Goal: Use online tool/utility: Utilize a website feature to perform a specific function

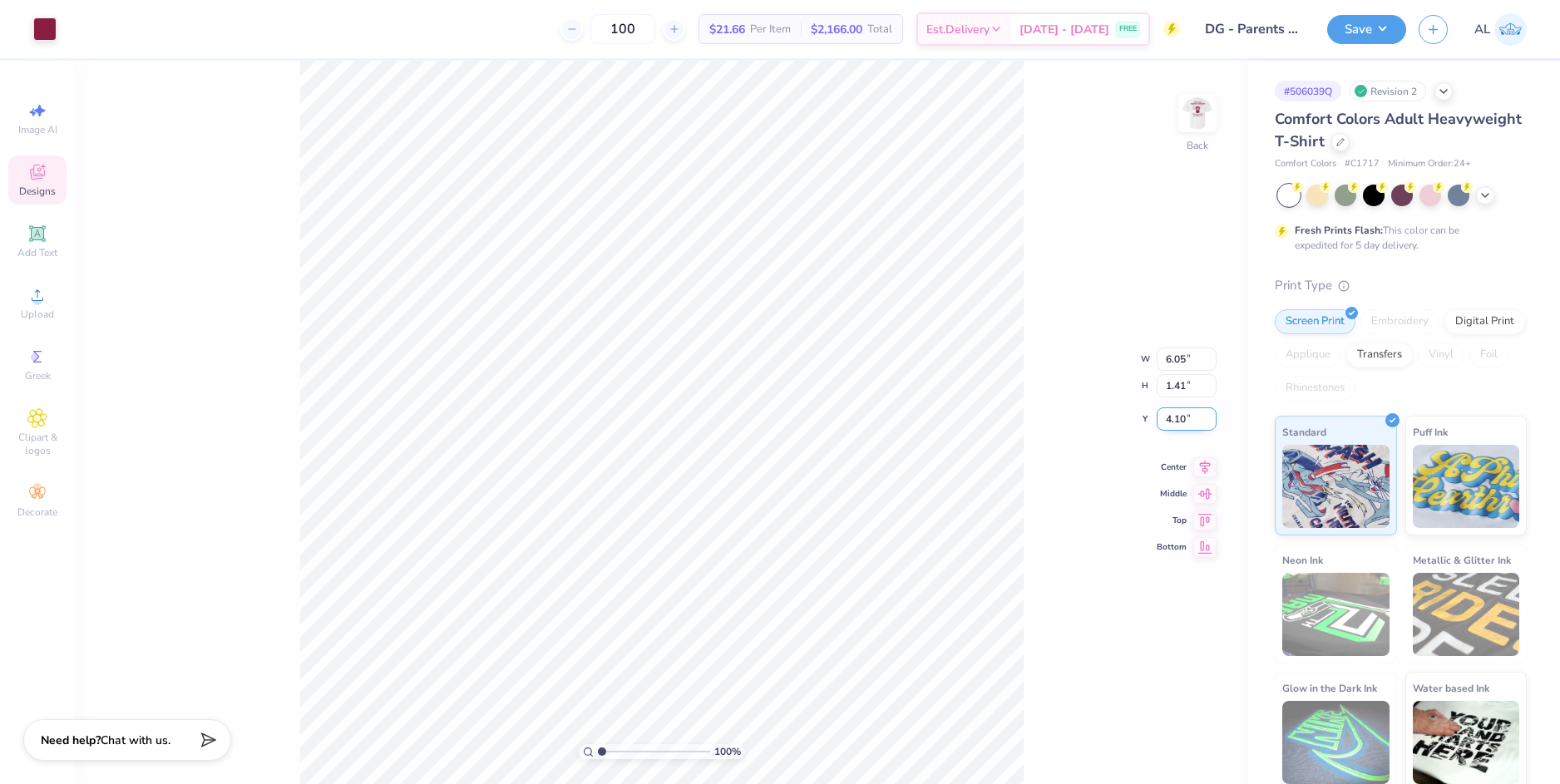
click at [1185, 421] on input "4.10" at bounding box center [1185, 419] width 60 height 23
click at [1181, 421] on input "4.10" at bounding box center [1185, 419] width 60 height 23
click at [1180, 388] on div "100 % Back W 6.05 6.05 " H 1.41 1.41 " Y 3 3 " Center Middle Top Bottom" at bounding box center [661, 422] width 1173 height 723
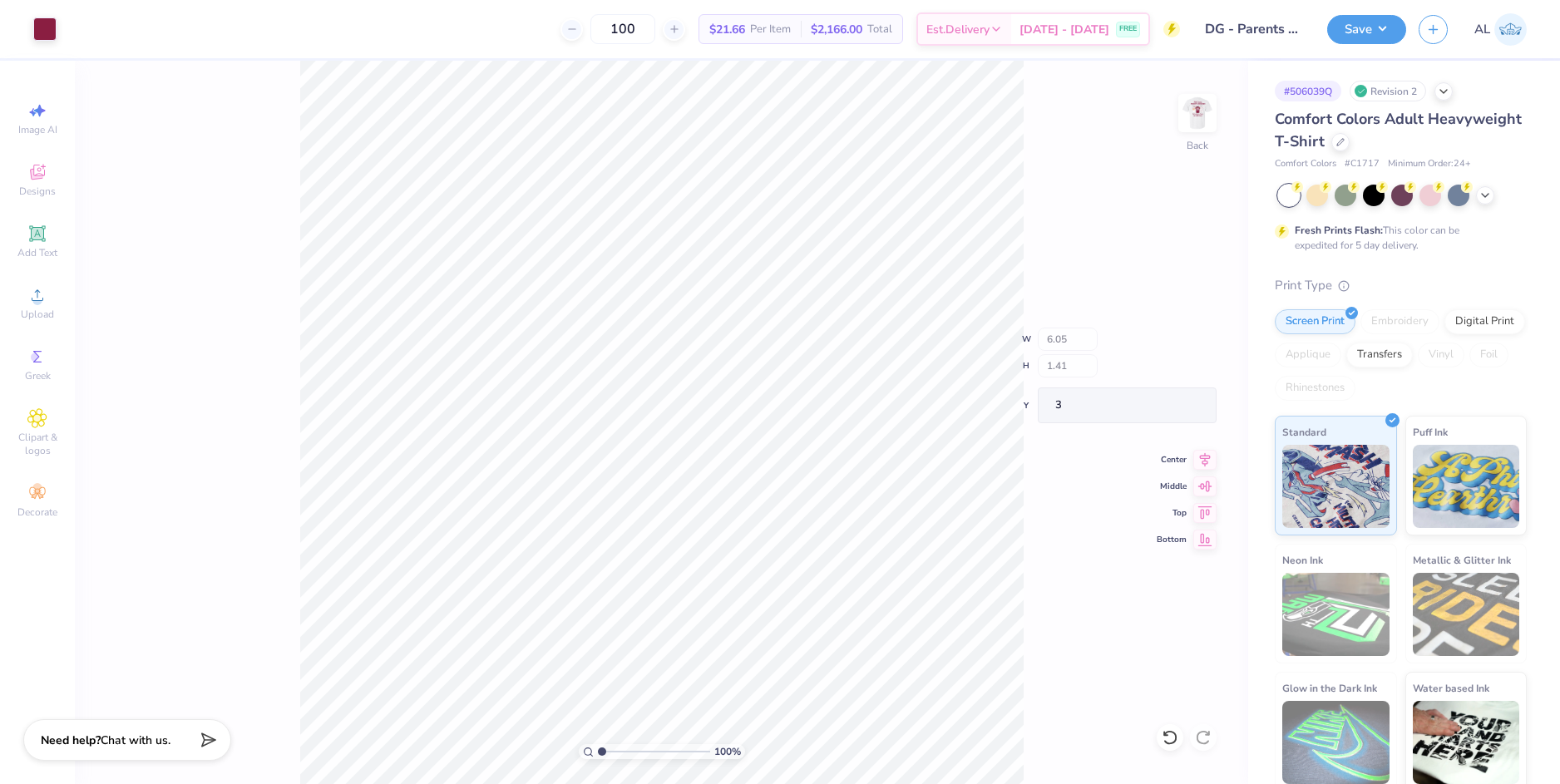
type input "3.00"
click at [1188, 122] on img at bounding box center [1197, 113] width 66 height 66
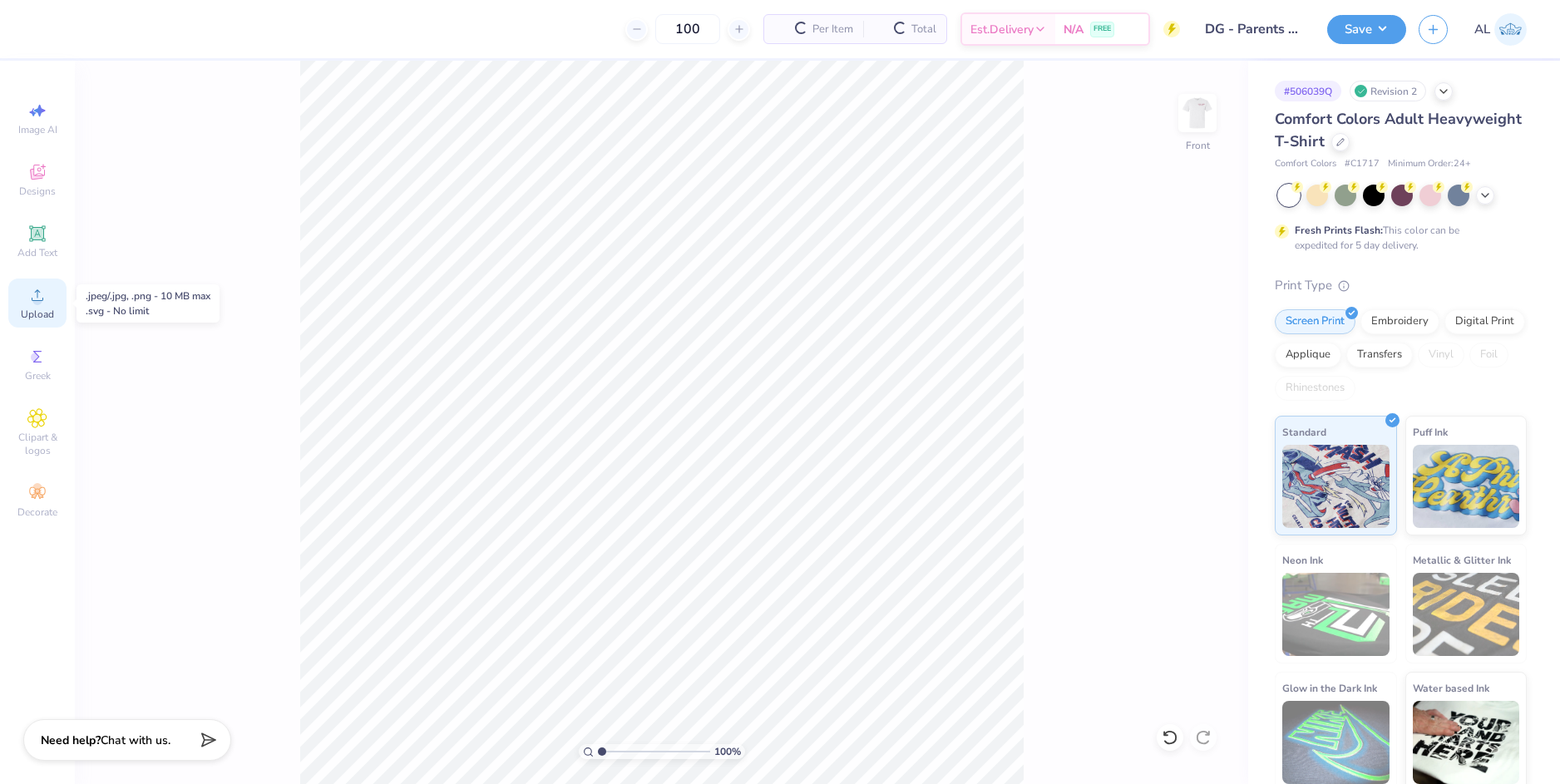
click at [39, 300] on icon at bounding box center [37, 294] width 12 height 12
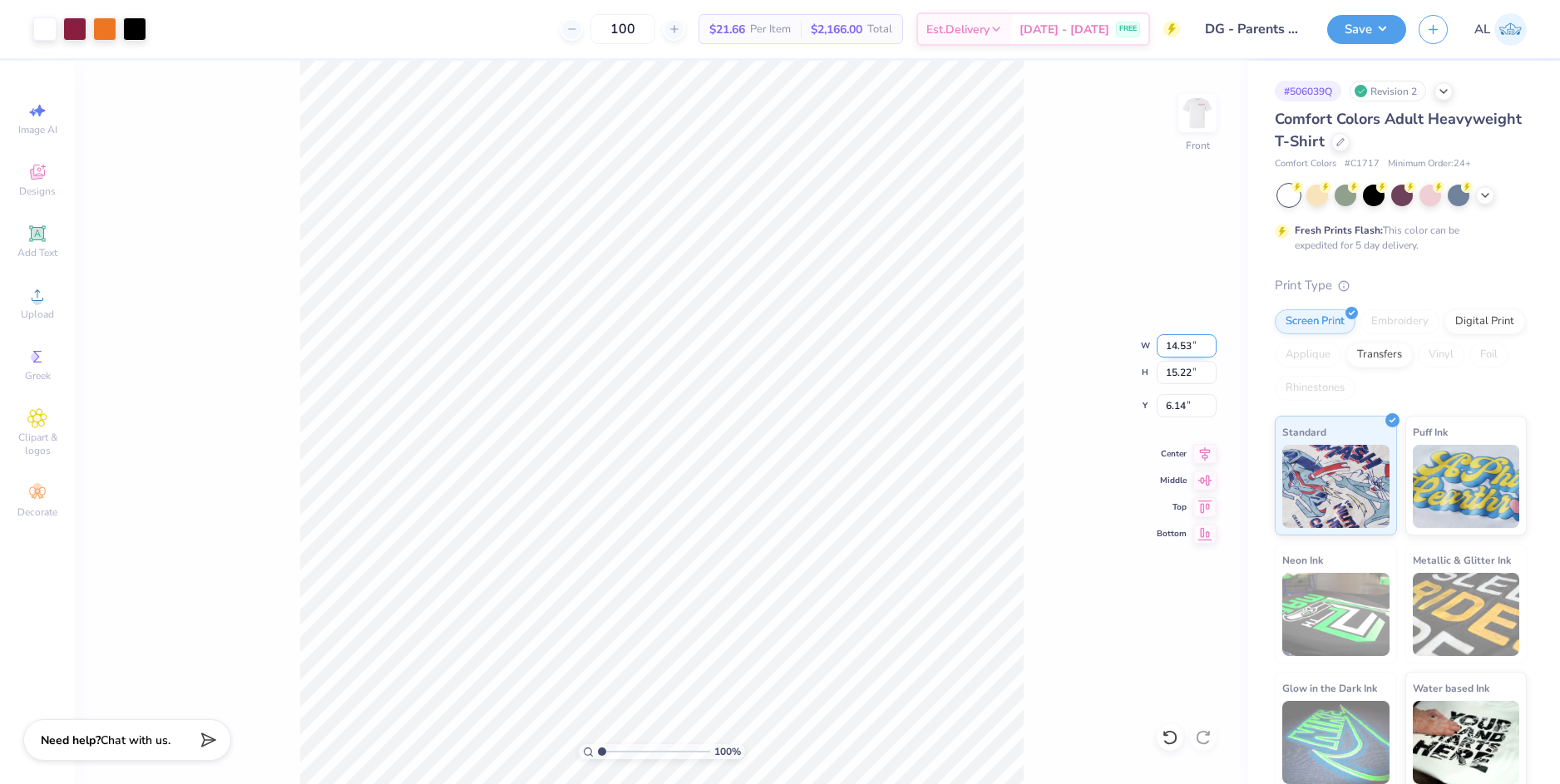
click at [1182, 345] on input "14.53" at bounding box center [1185, 345] width 60 height 23
click at [1178, 373] on input "15.22" at bounding box center [1185, 372] width 60 height 23
type input "12.50"
type input "13.09"
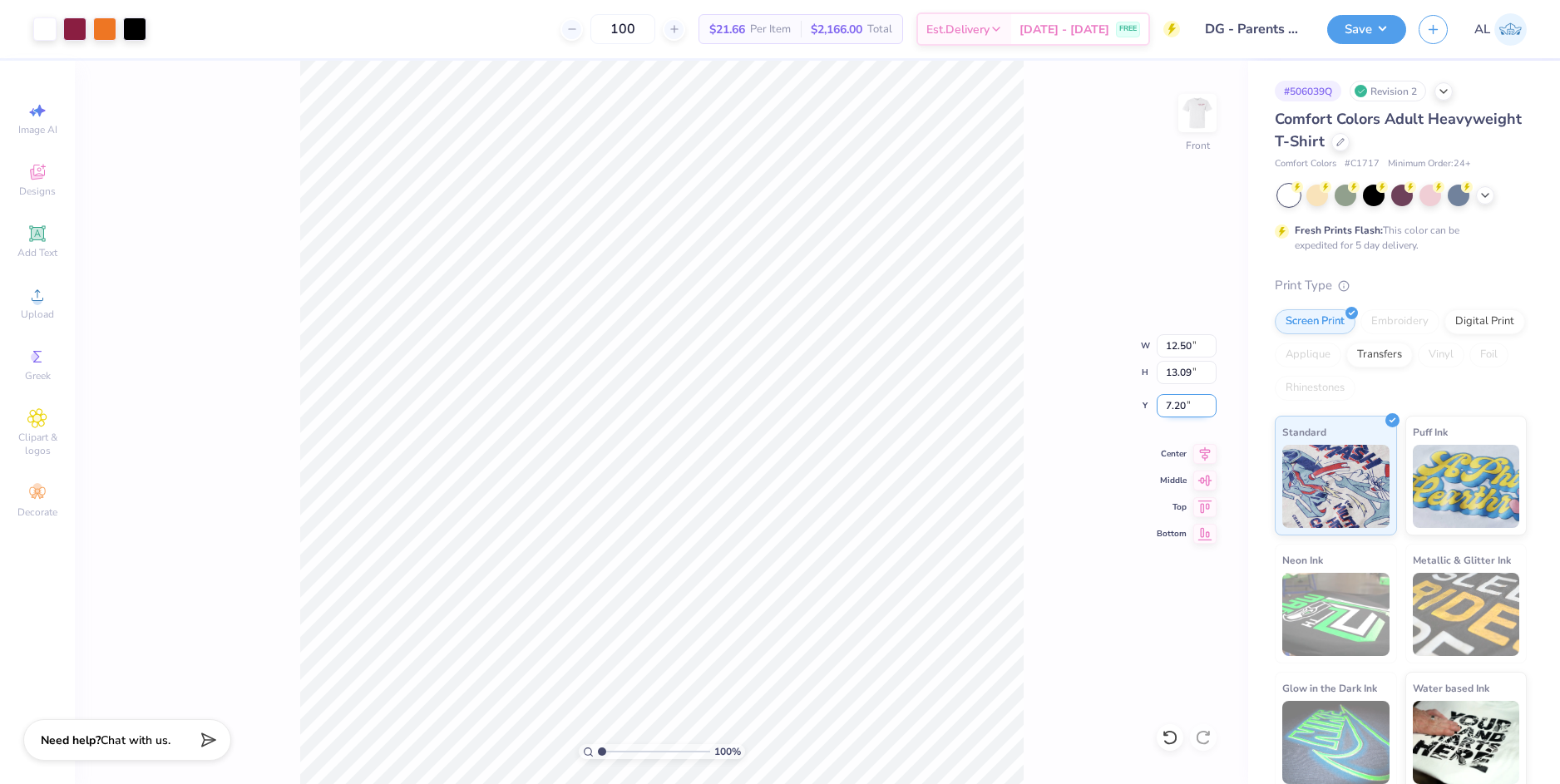
click at [1170, 404] on input "7.20" at bounding box center [1185, 405] width 60 height 23
click at [1173, 369] on input "13.09" at bounding box center [1185, 372] width 60 height 23
type input "3.00"
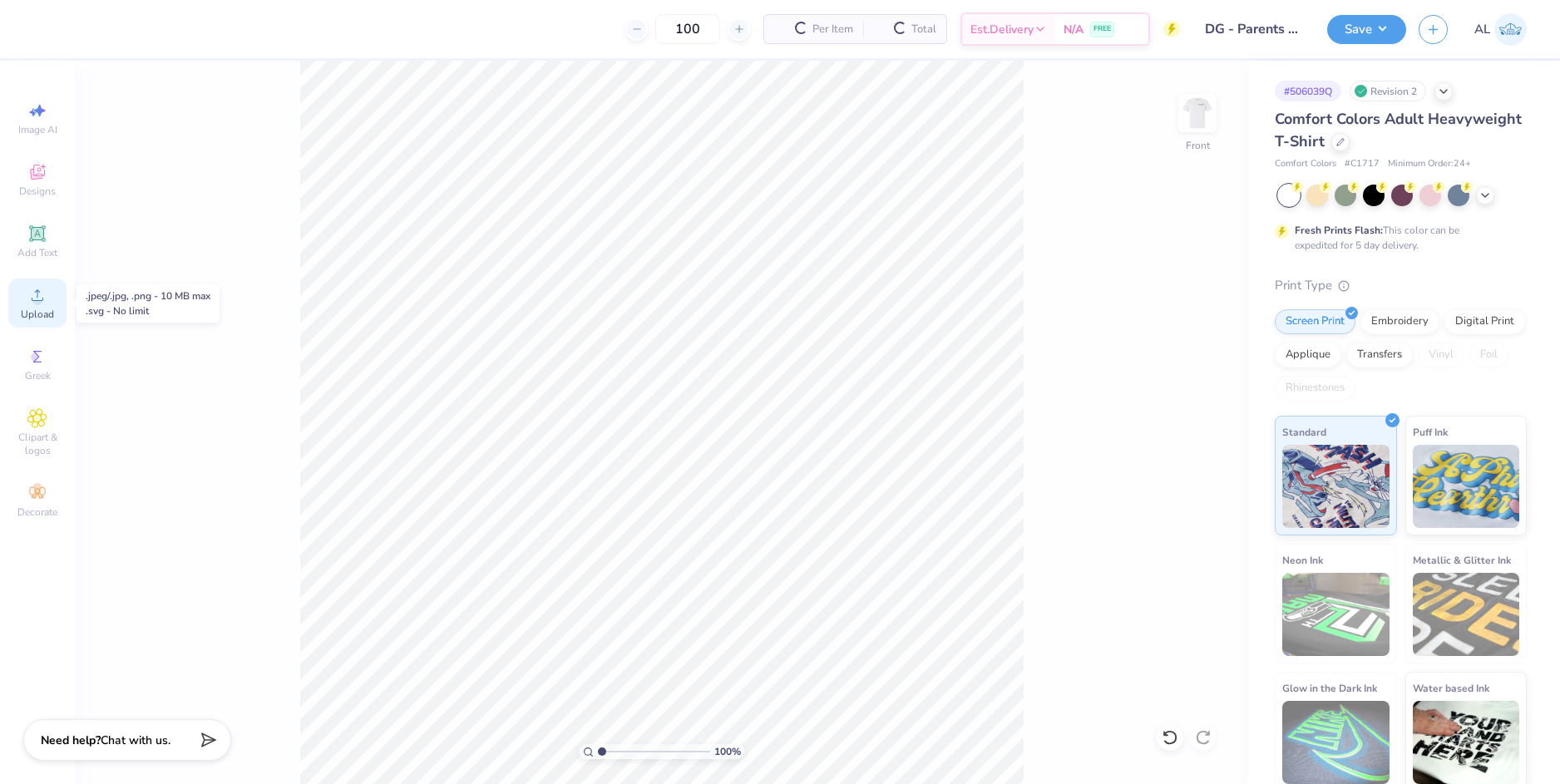
click at [36, 304] on circle at bounding box center [37, 301] width 9 height 9
click at [47, 295] on icon at bounding box center [38, 295] width 20 height 20
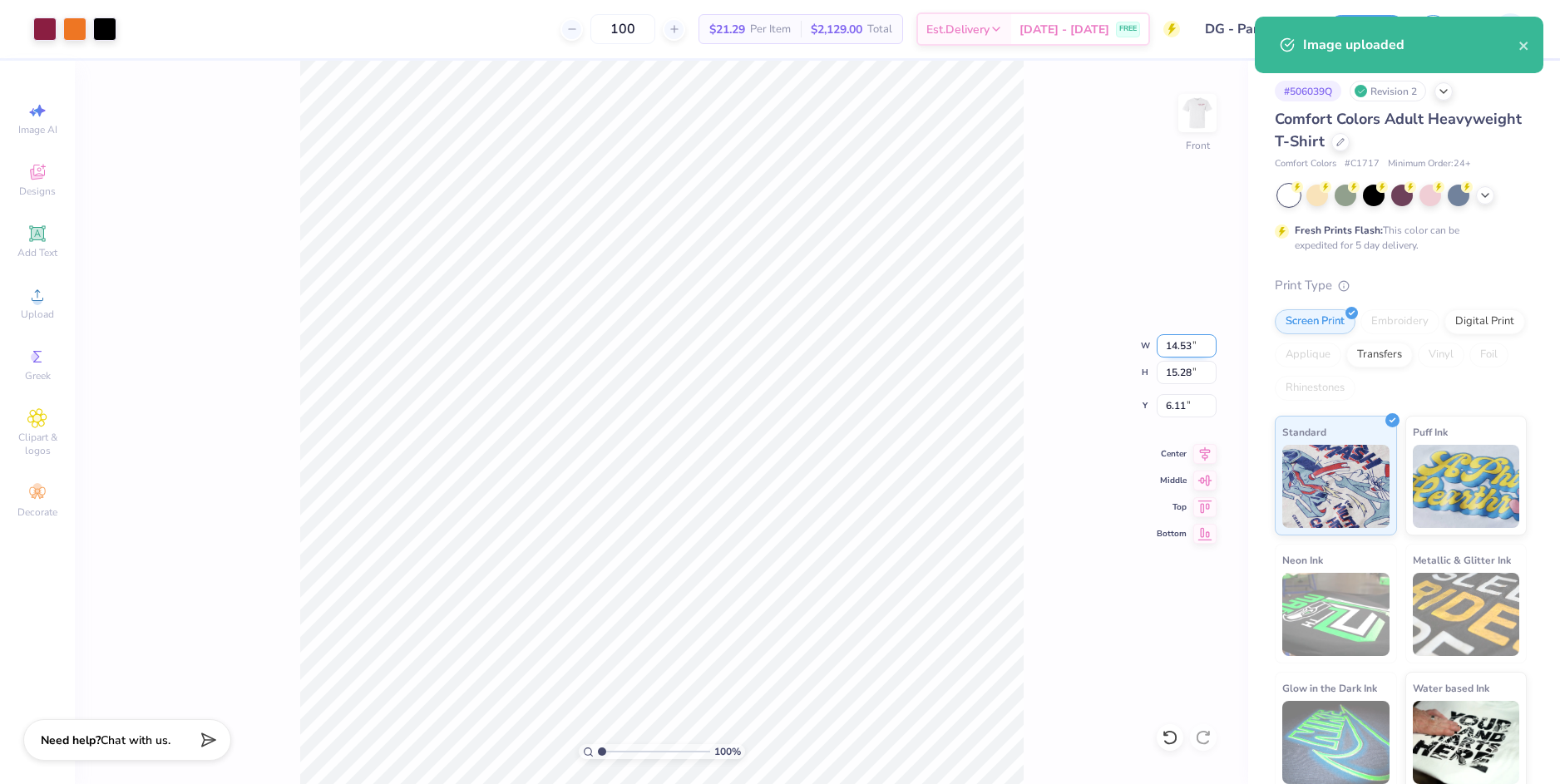
click at [1179, 345] on input "14.53" at bounding box center [1185, 345] width 60 height 23
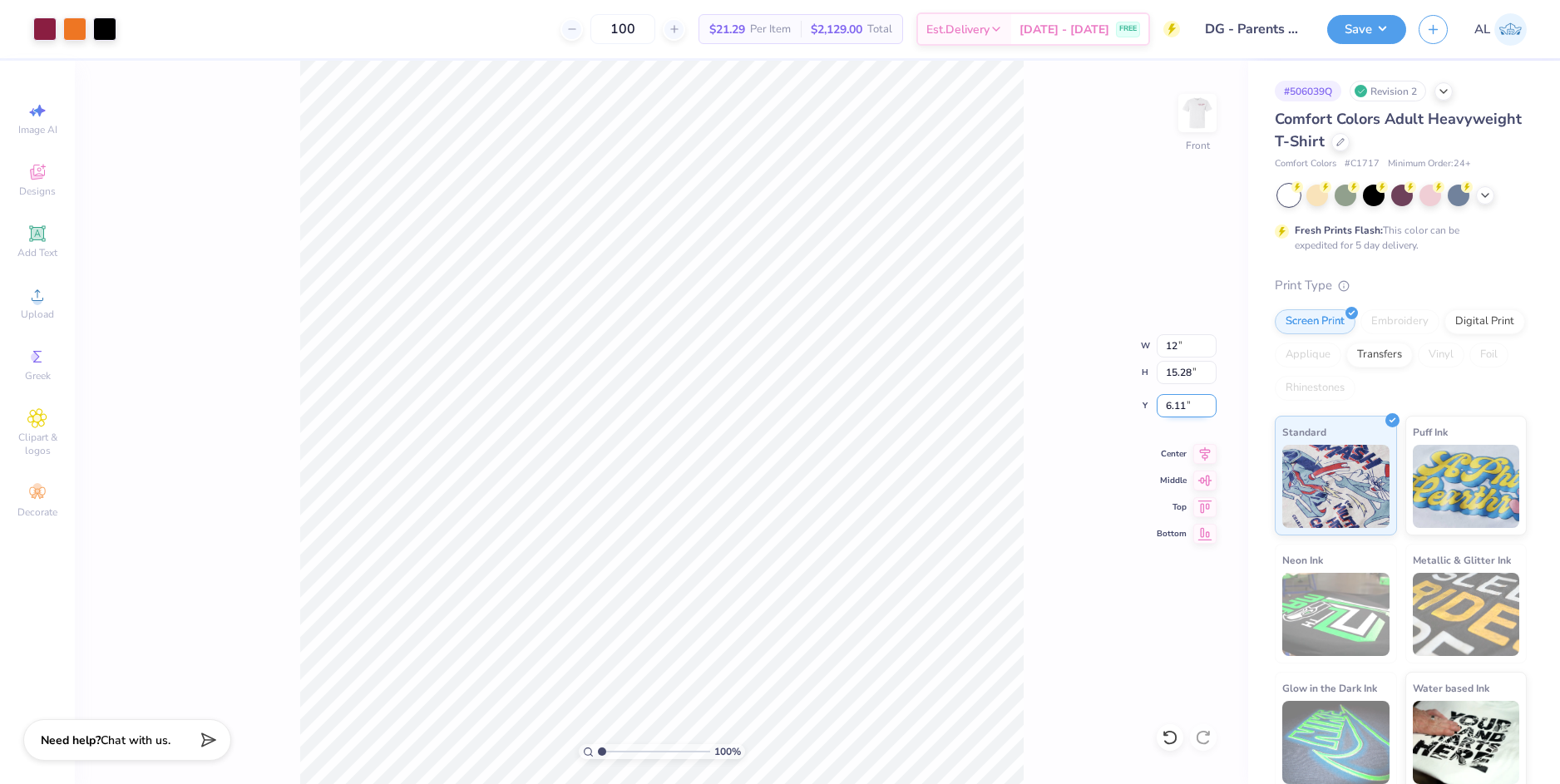
click at [1176, 399] on input "6.11" at bounding box center [1185, 405] width 60 height 23
type input "12.00"
type input "12.62"
click at [1173, 404] on input "7.44" at bounding box center [1185, 405] width 60 height 23
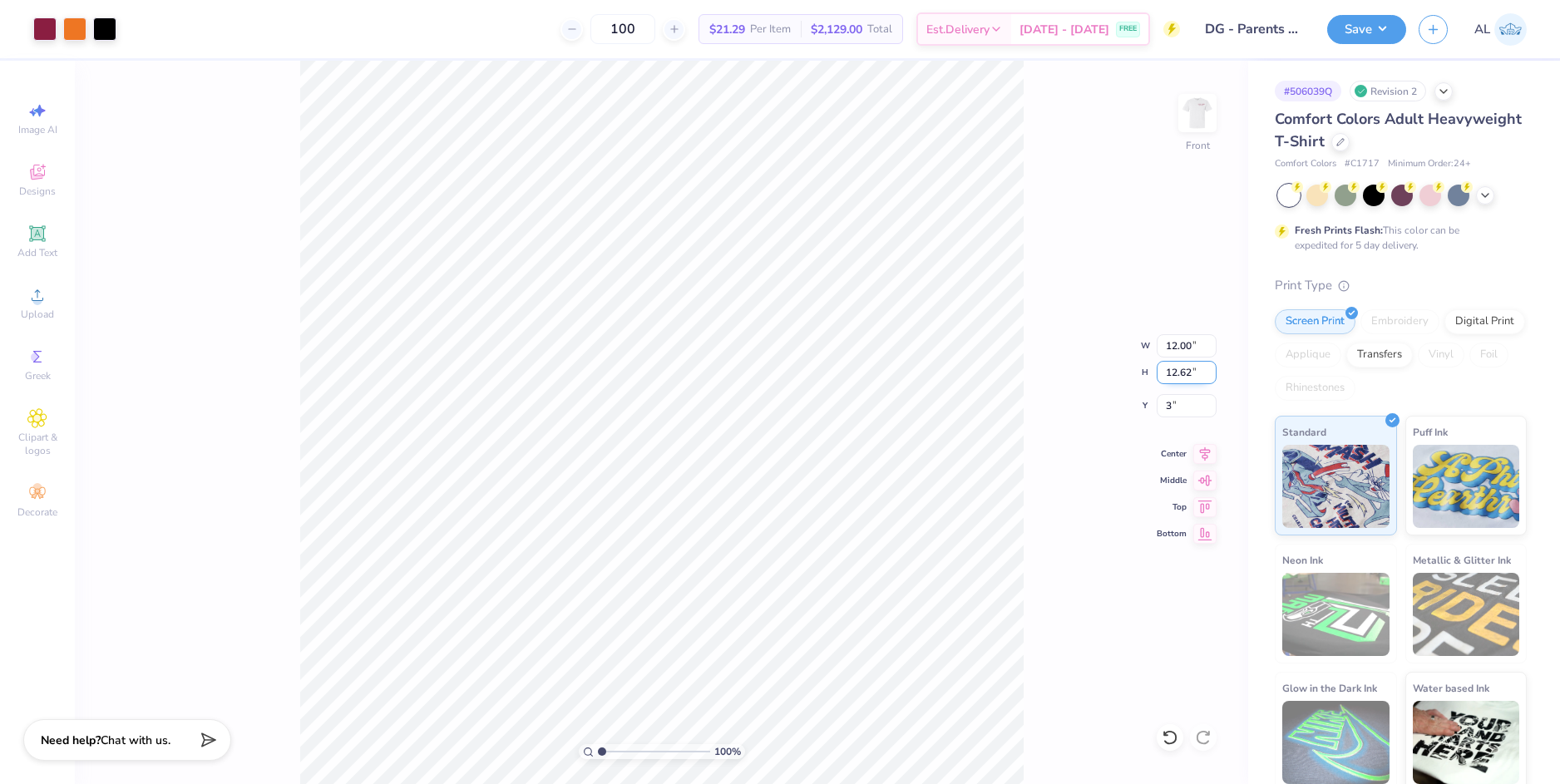
click at [1174, 374] on input "12.62" at bounding box center [1185, 372] width 60 height 23
type input "3.00"
click at [1056, 378] on div "100 % Front W 12.00 12.00 " H 12.62 12.62 " Y 3.00 3.00 " Center Middle Top Bot…" at bounding box center [661, 422] width 1173 height 723
type input "1"
click at [597, 750] on input "range" at bounding box center [653, 751] width 112 height 15
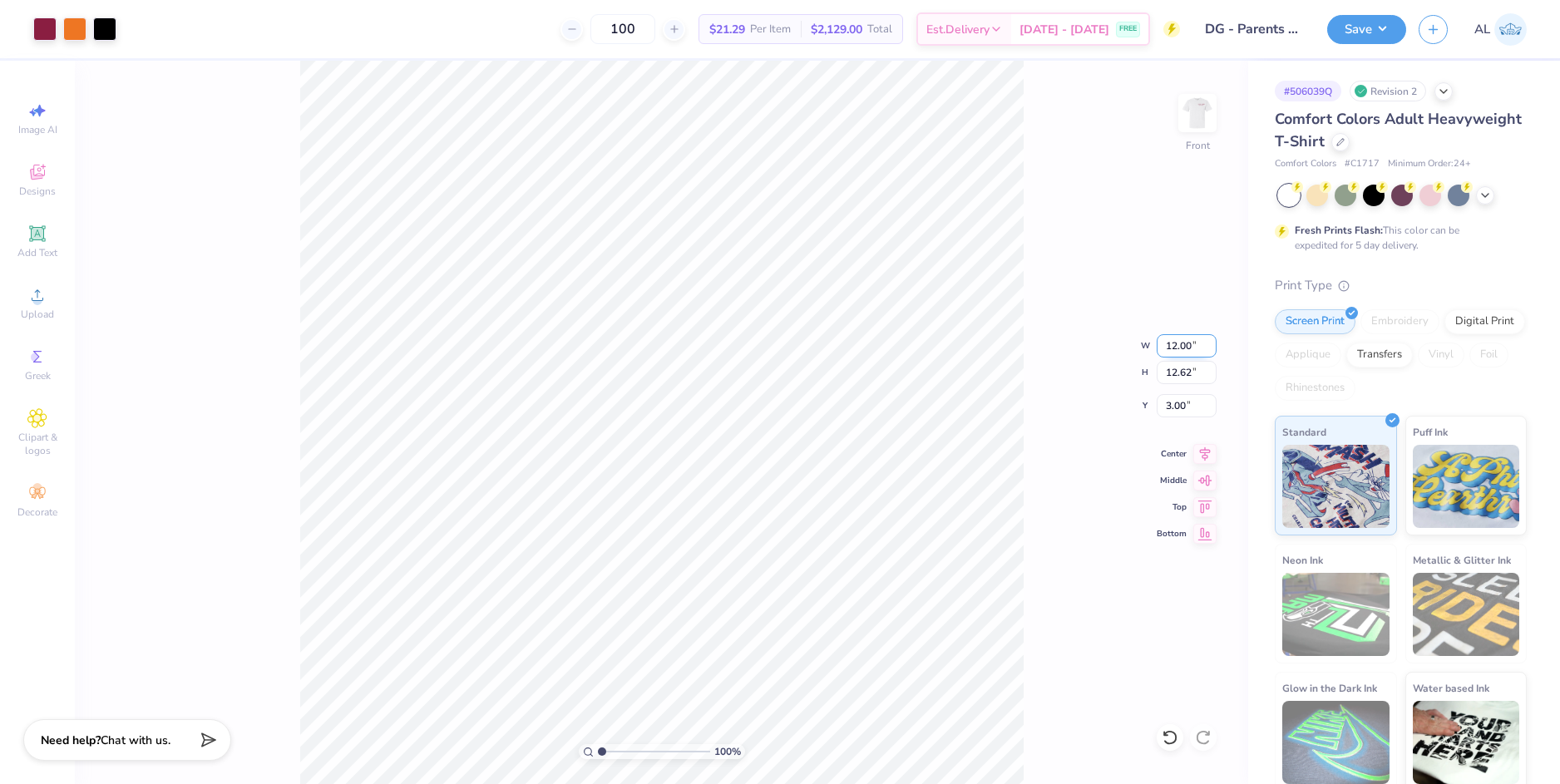
click at [1182, 345] on input "12.00" at bounding box center [1185, 345] width 60 height 23
click at [1175, 401] on input "3.00" at bounding box center [1185, 405] width 60 height 23
type input "12.50"
type input "13.14"
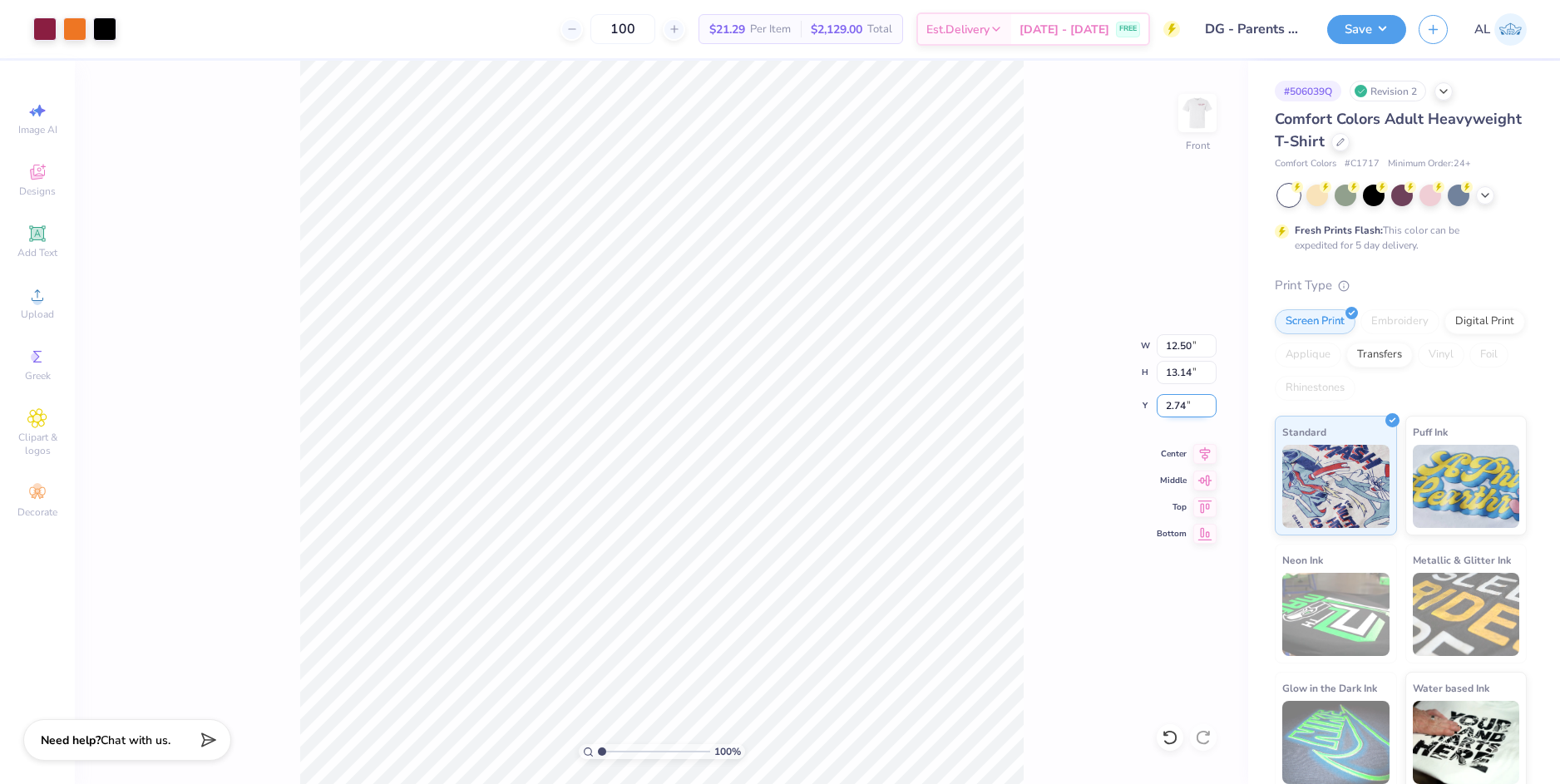
click at [1176, 407] on input "2.74" at bounding box center [1185, 405] width 60 height 23
click at [1171, 363] on input "13.14" at bounding box center [1185, 372] width 60 height 23
type input "3.00"
click at [1037, 376] on div "100 % Front W 12.50 12.50 " H 13.14 13.14 " Y 3.00 3.00 " Center Middle Top Bot…" at bounding box center [661, 422] width 1173 height 723
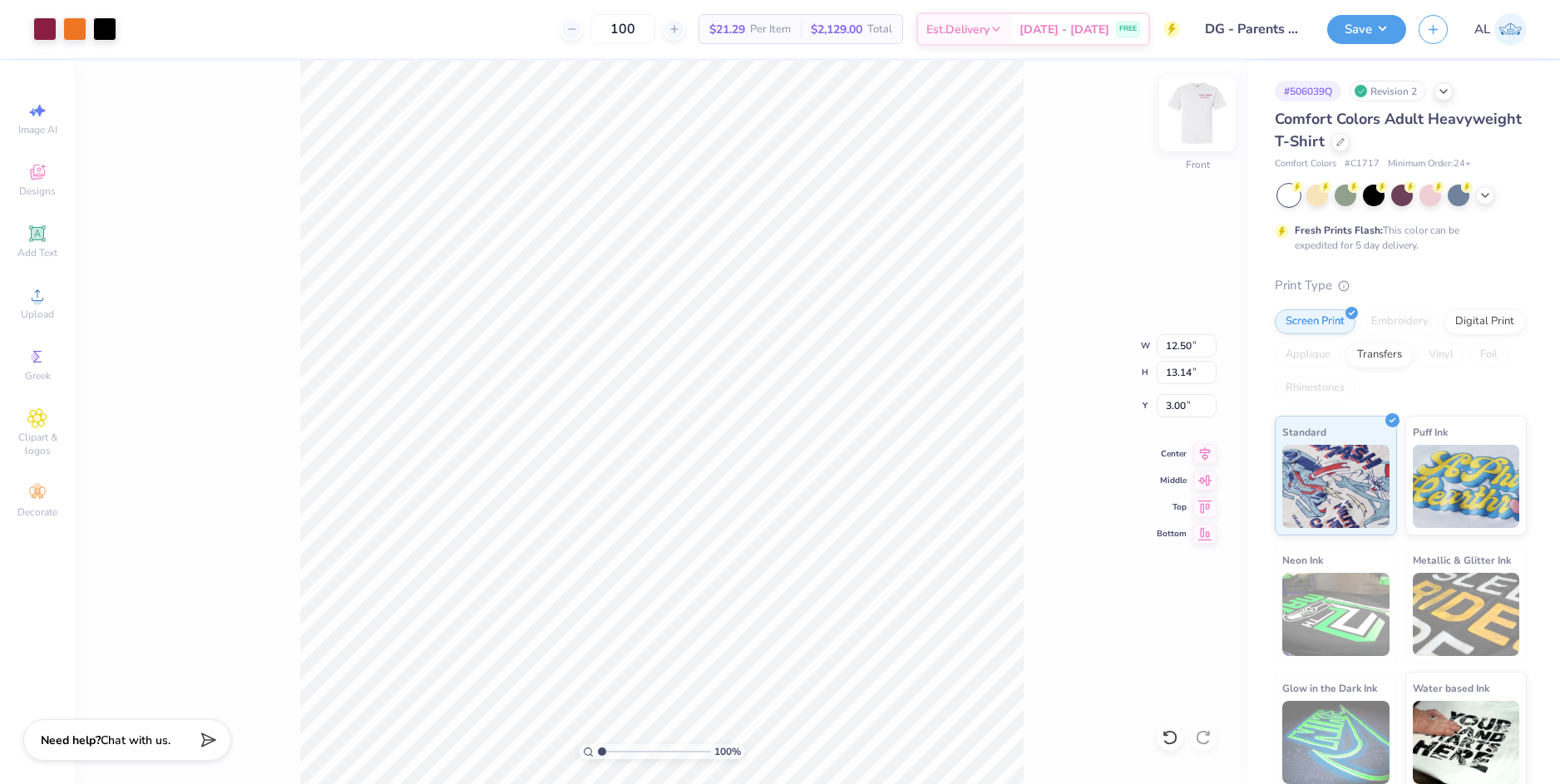
click at [1213, 122] on img at bounding box center [1197, 113] width 66 height 66
click at [1178, 345] on input "6.05" at bounding box center [1185, 345] width 60 height 23
click at [1178, 376] on input "1.41" at bounding box center [1185, 372] width 60 height 23
type input "4.00"
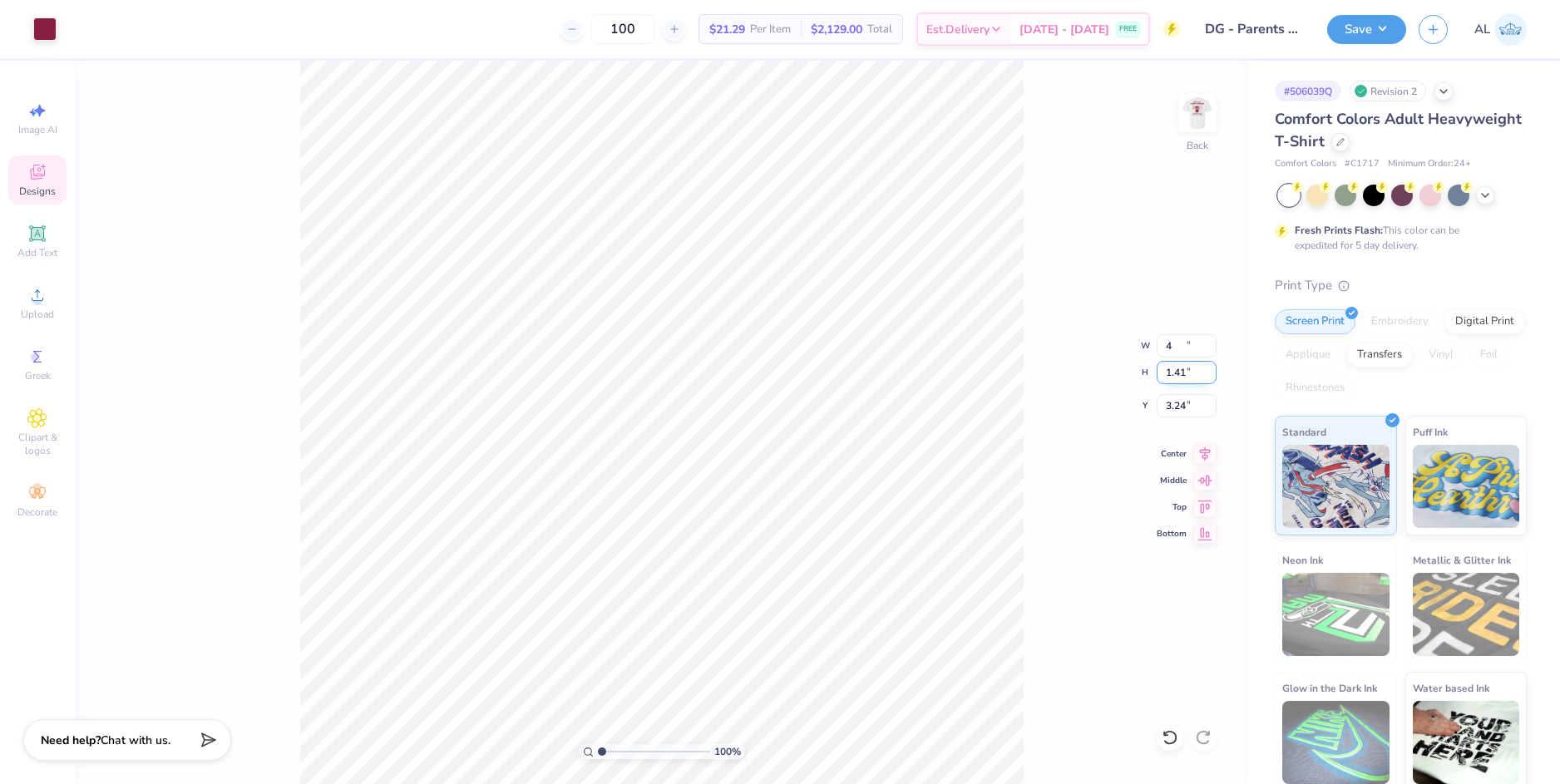
type input "0.93"
click at [1171, 400] on input "3.24" at bounding box center [1185, 405] width 60 height 23
click at [1176, 374] on input "0.93" at bounding box center [1185, 372] width 60 height 23
type input "3.00"
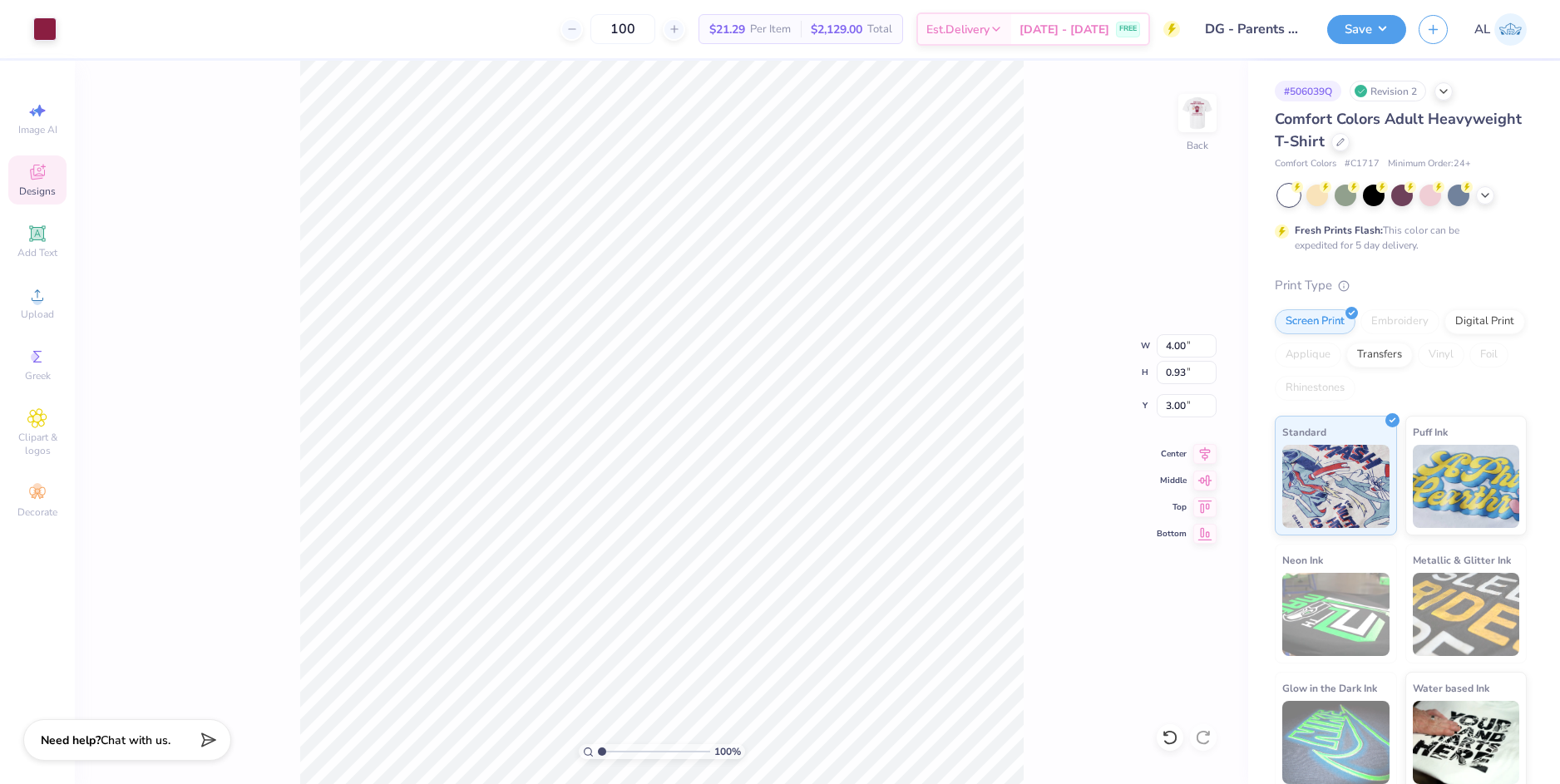
click at [1025, 375] on div "100 % Back W 4.00 4.00 " H 0.93 0.93 " Y 3.00 3.00 " Center Middle Top Bottom" at bounding box center [661, 422] width 1173 height 723
click at [1199, 117] on img at bounding box center [1197, 113] width 66 height 66
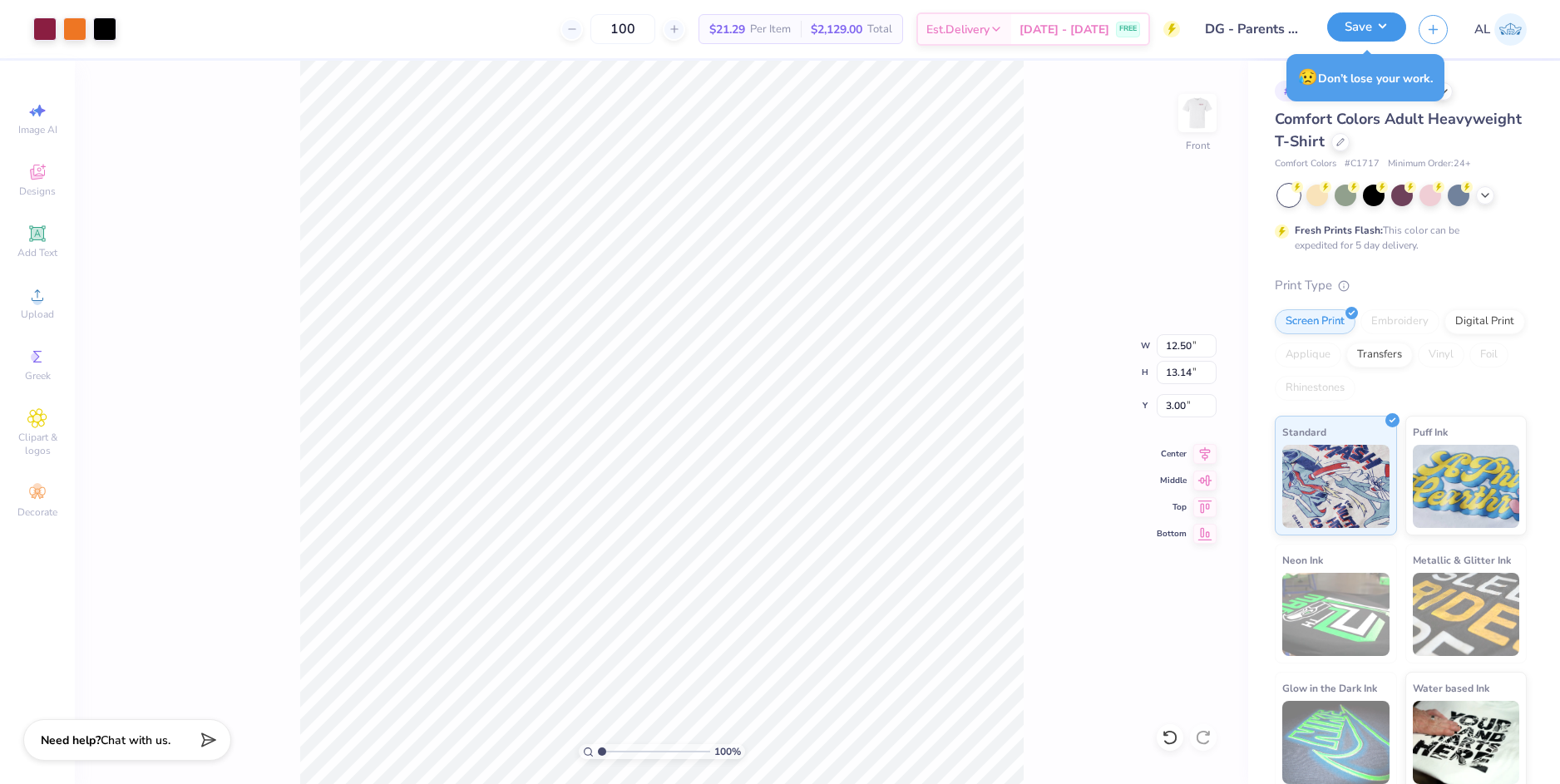
click at [1352, 25] on button "Save" at bounding box center [1367, 28] width 79 height 29
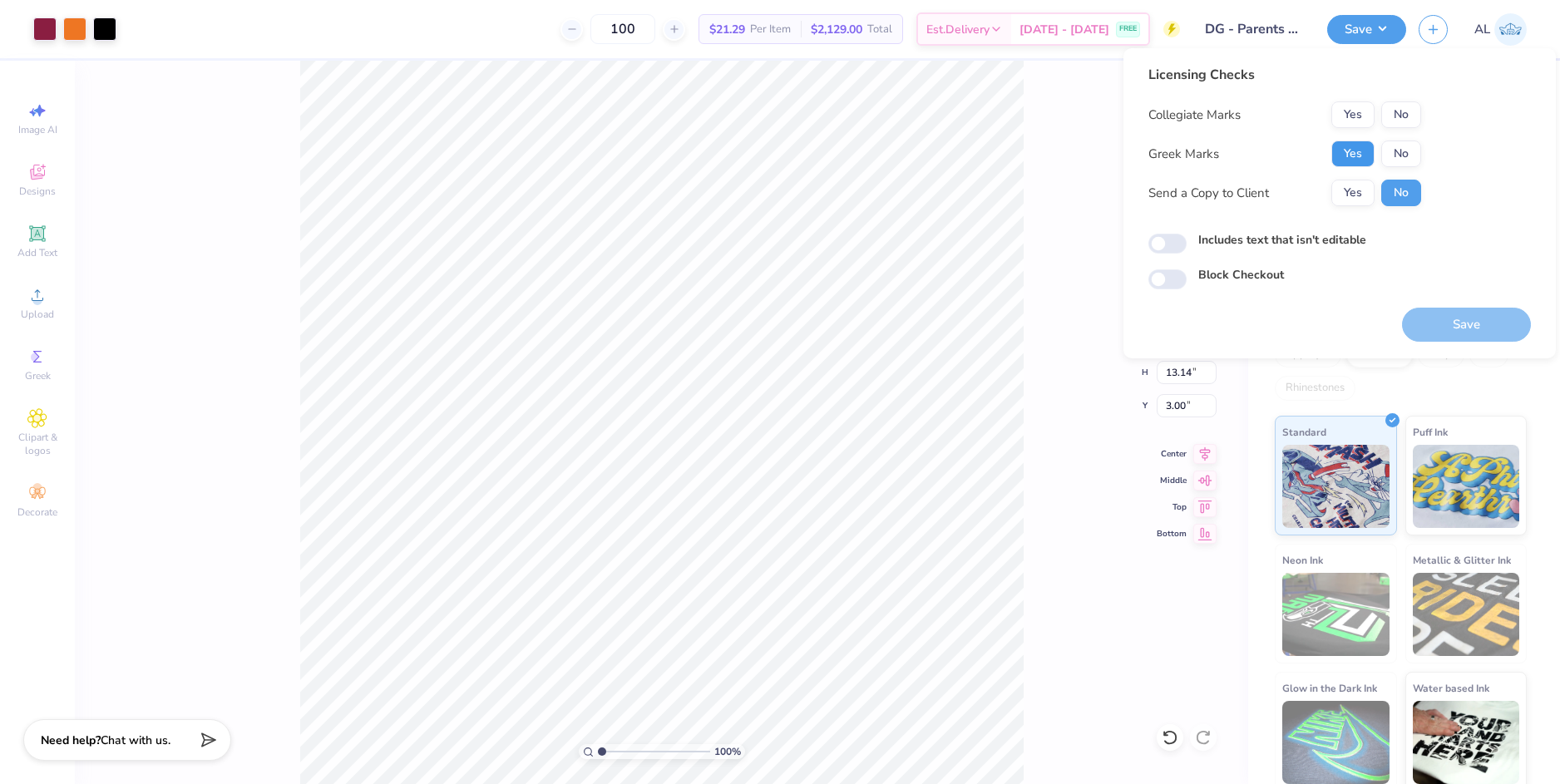
click at [1347, 156] on button "Yes" at bounding box center [1352, 154] width 43 height 27
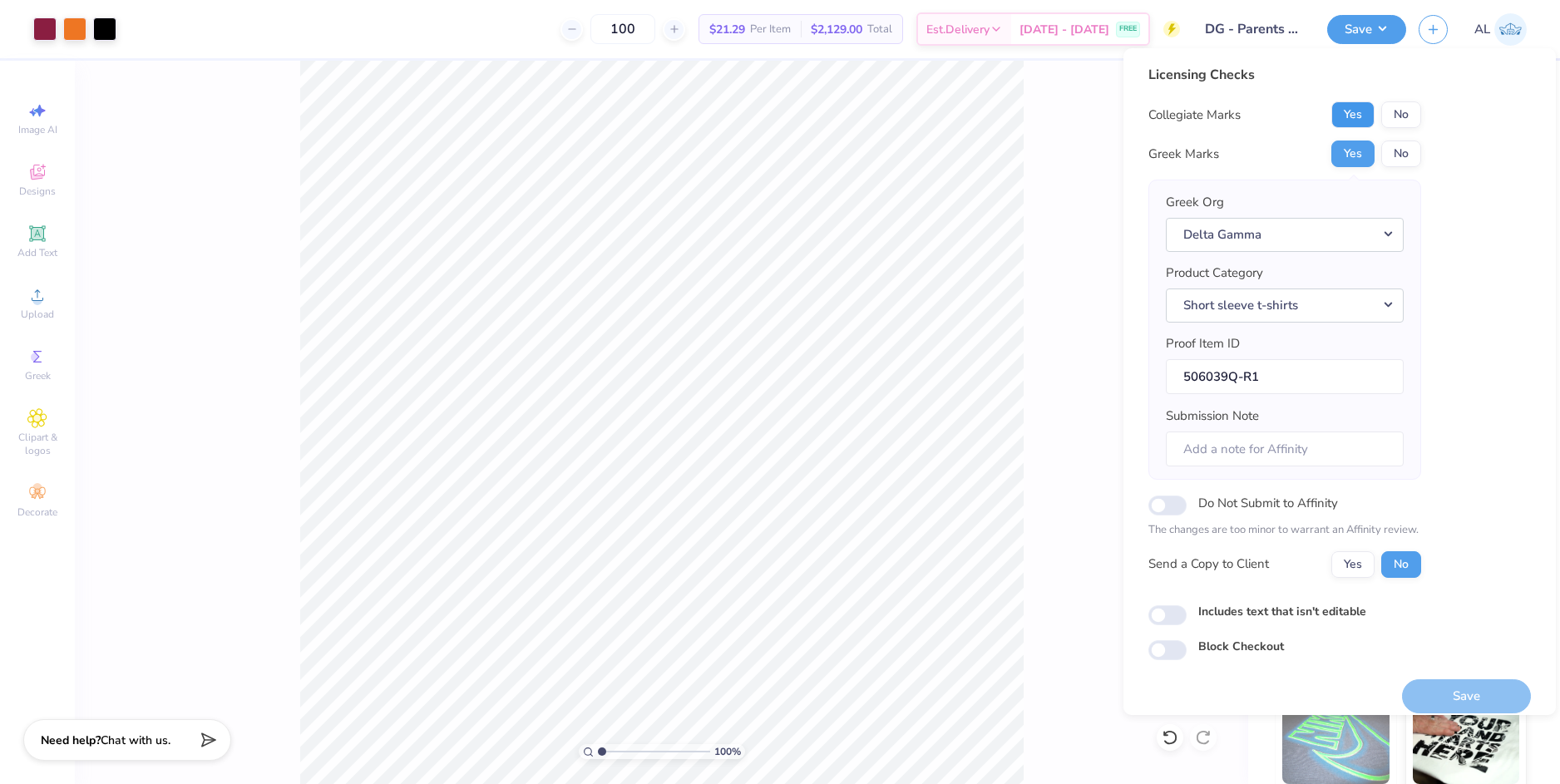
click at [1347, 121] on button "Yes" at bounding box center [1352, 114] width 43 height 27
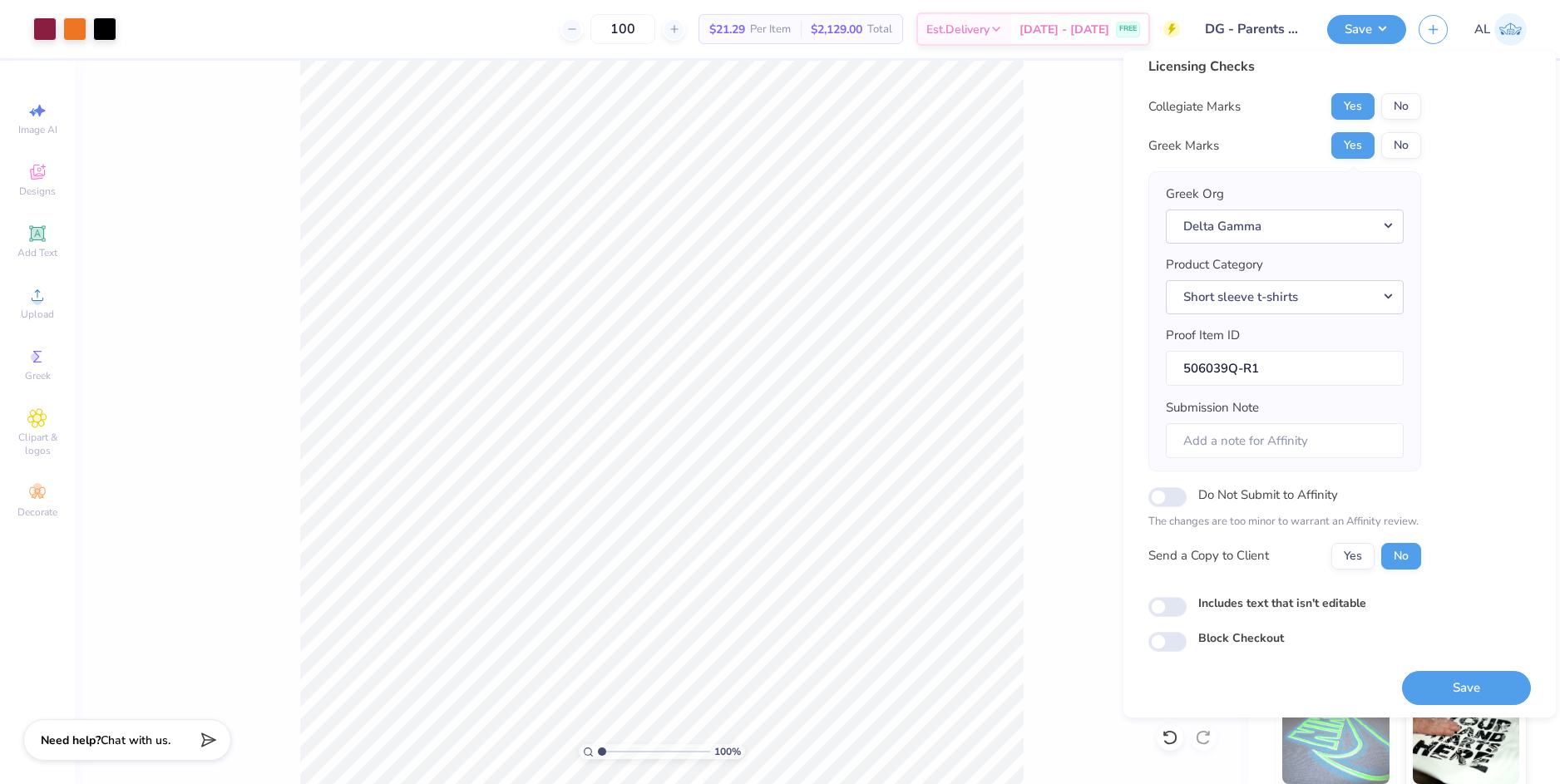
scroll to position [14, 0]
click at [1346, 554] on button "Yes" at bounding box center [1352, 552] width 43 height 27
click at [1459, 700] on button "Save" at bounding box center [1466, 684] width 129 height 34
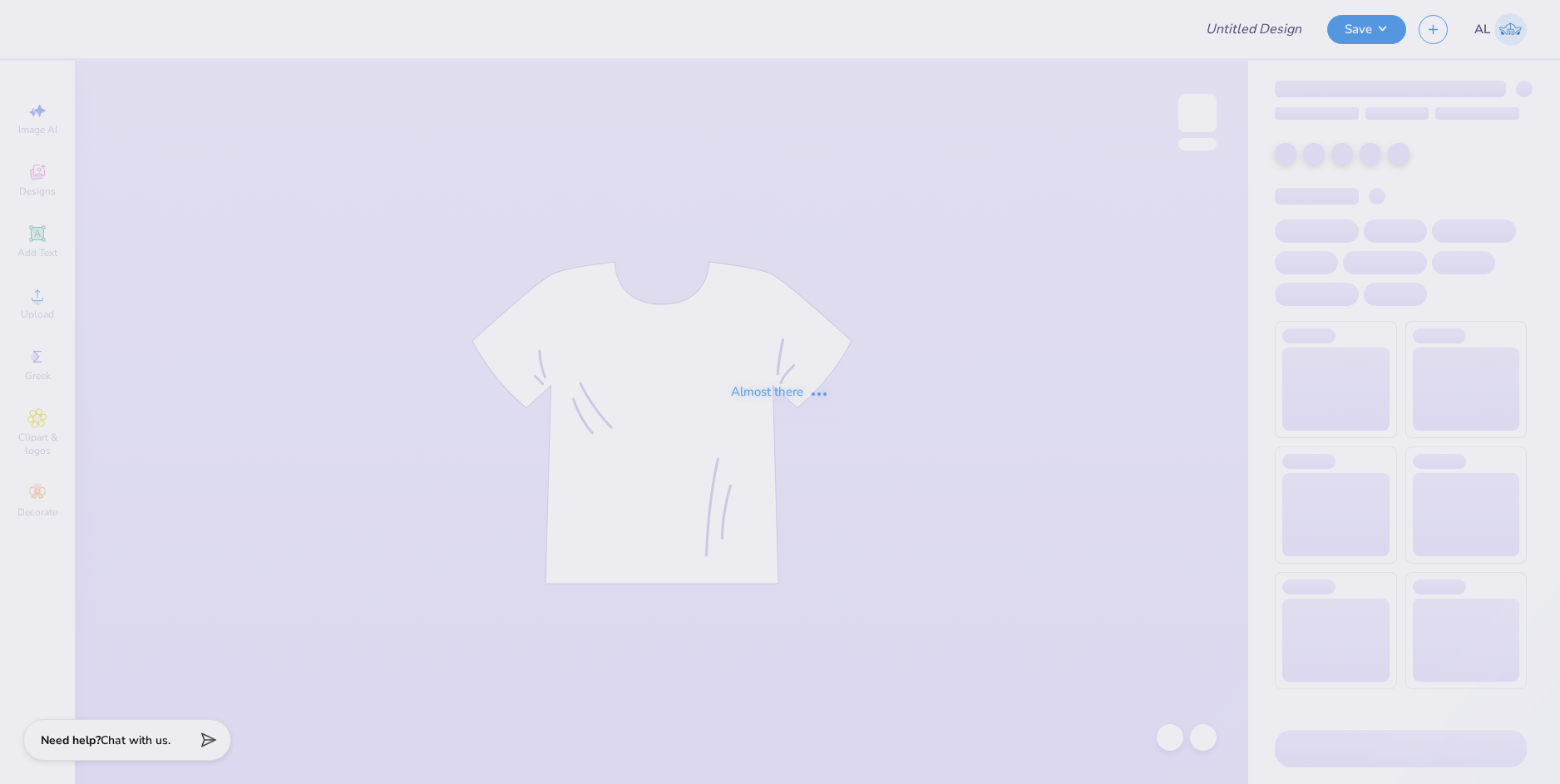
type input "dsp beach rush shirt"
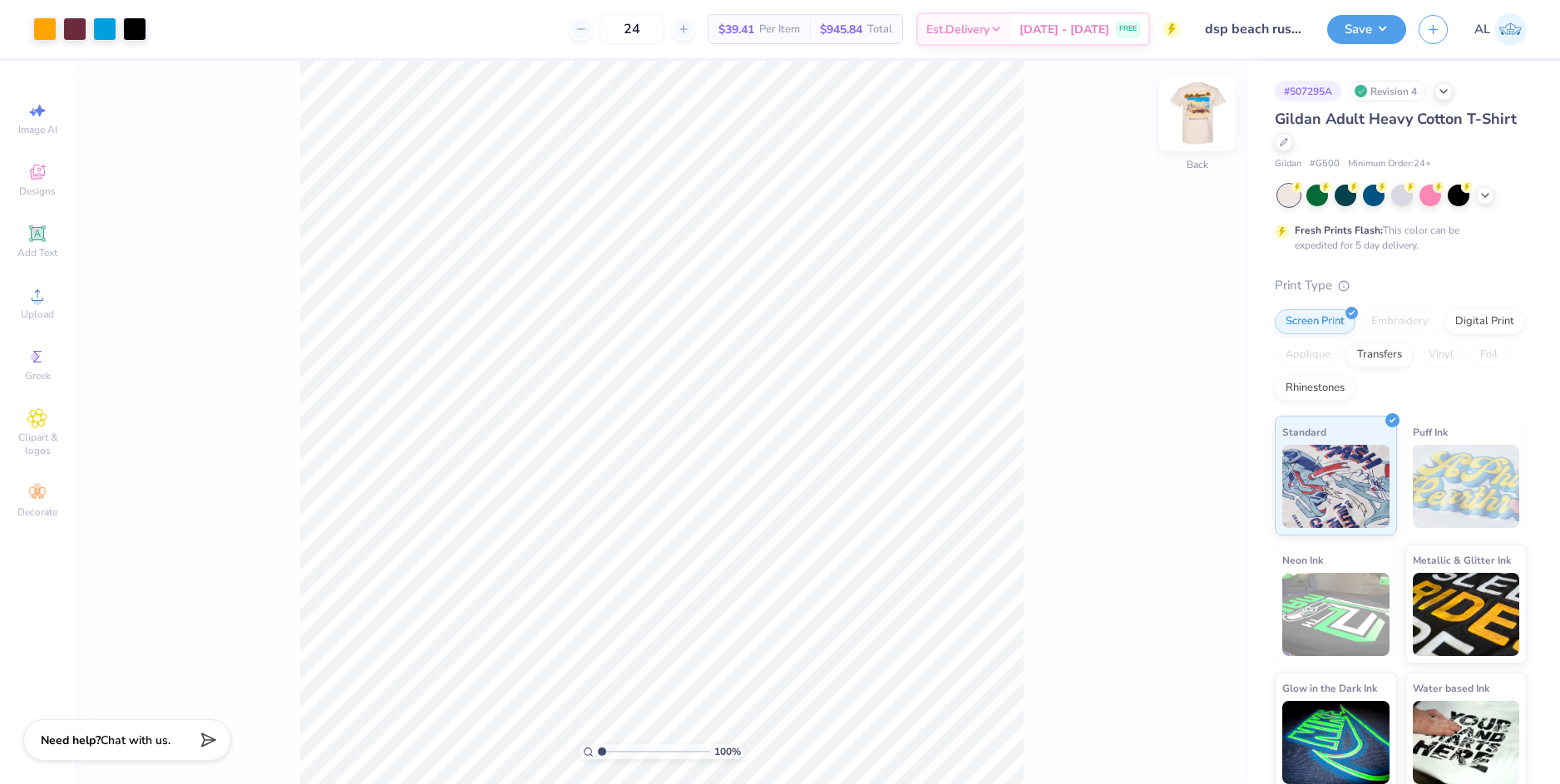
click at [1200, 125] on img at bounding box center [1197, 113] width 66 height 66
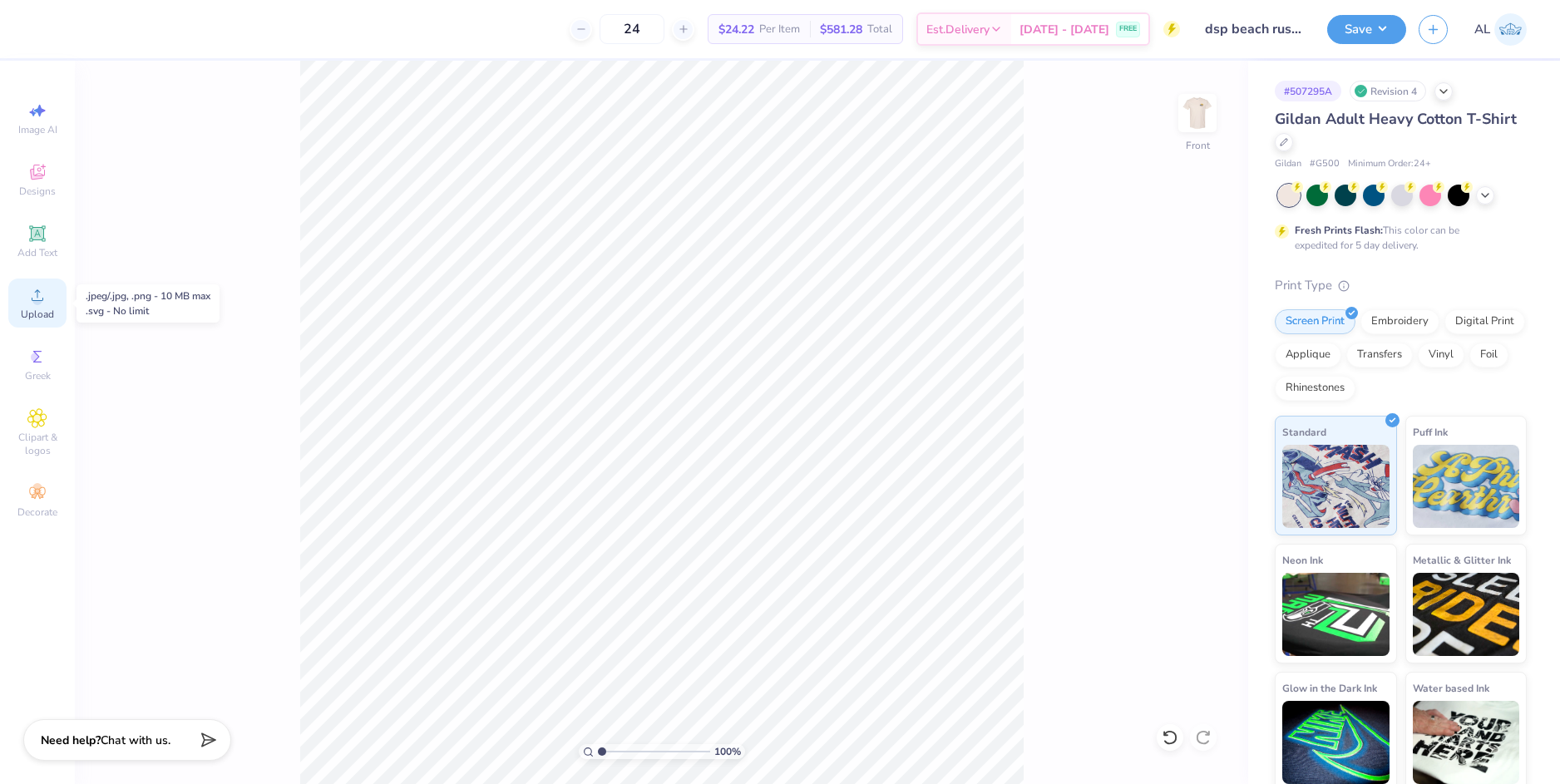
click at [53, 310] on span "Upload" at bounding box center [38, 314] width 33 height 13
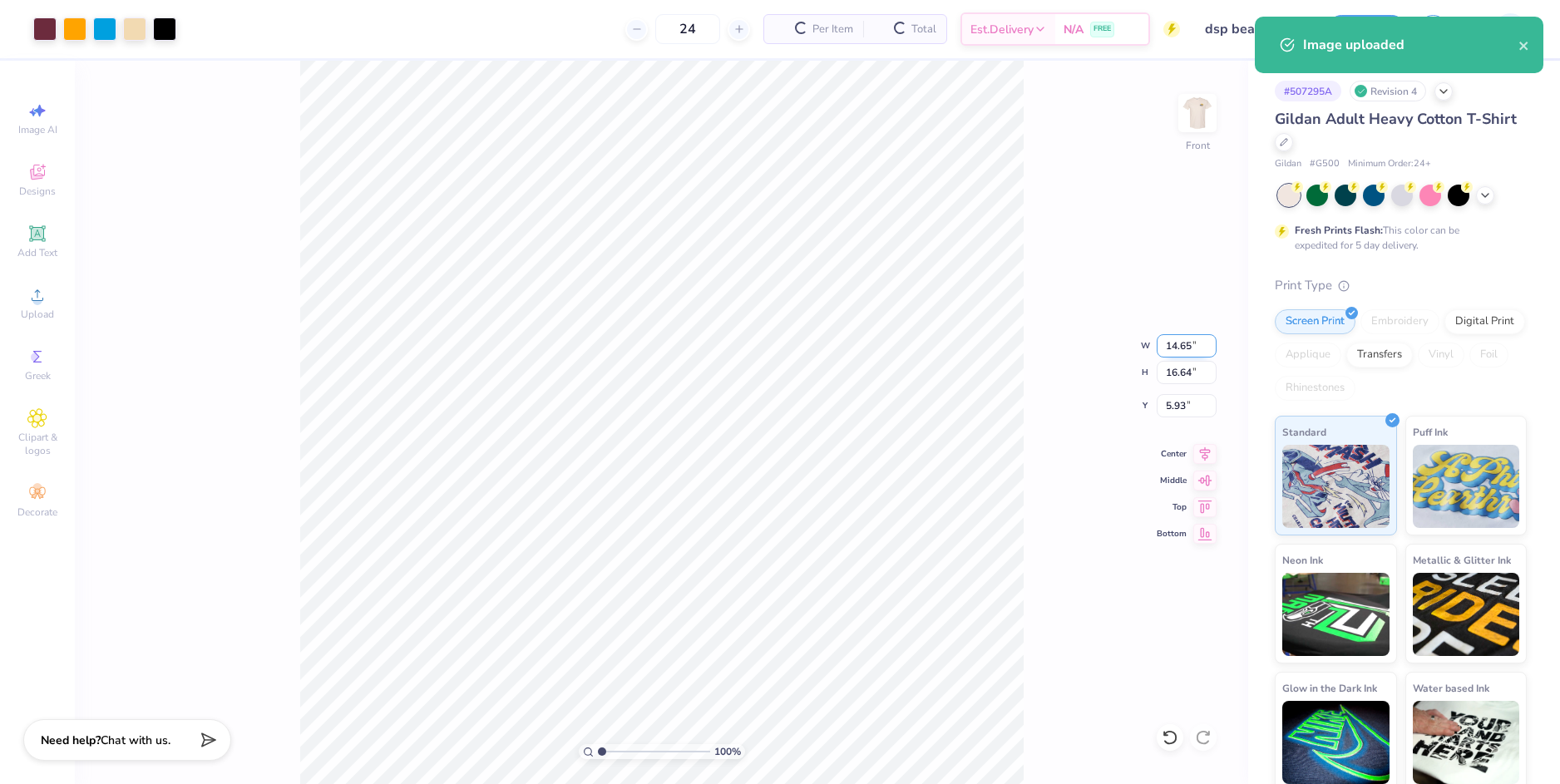
click at [1173, 350] on input "14.65" at bounding box center [1185, 345] width 60 height 23
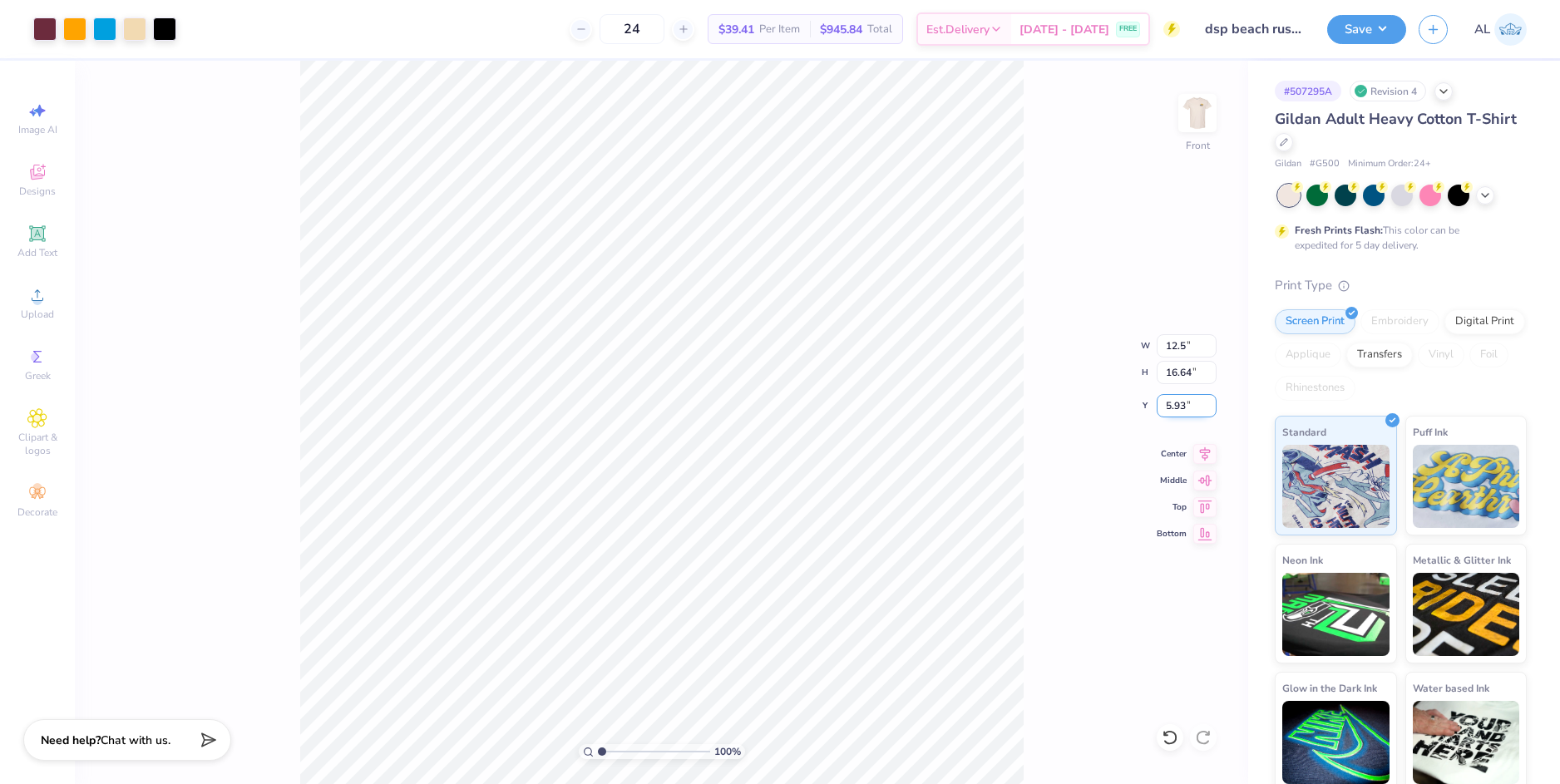
click at [1182, 402] on input "5.93" at bounding box center [1185, 405] width 60 height 23
type input "12.50"
type input "14.20"
click at [1173, 405] on input "7.15" at bounding box center [1185, 405] width 60 height 23
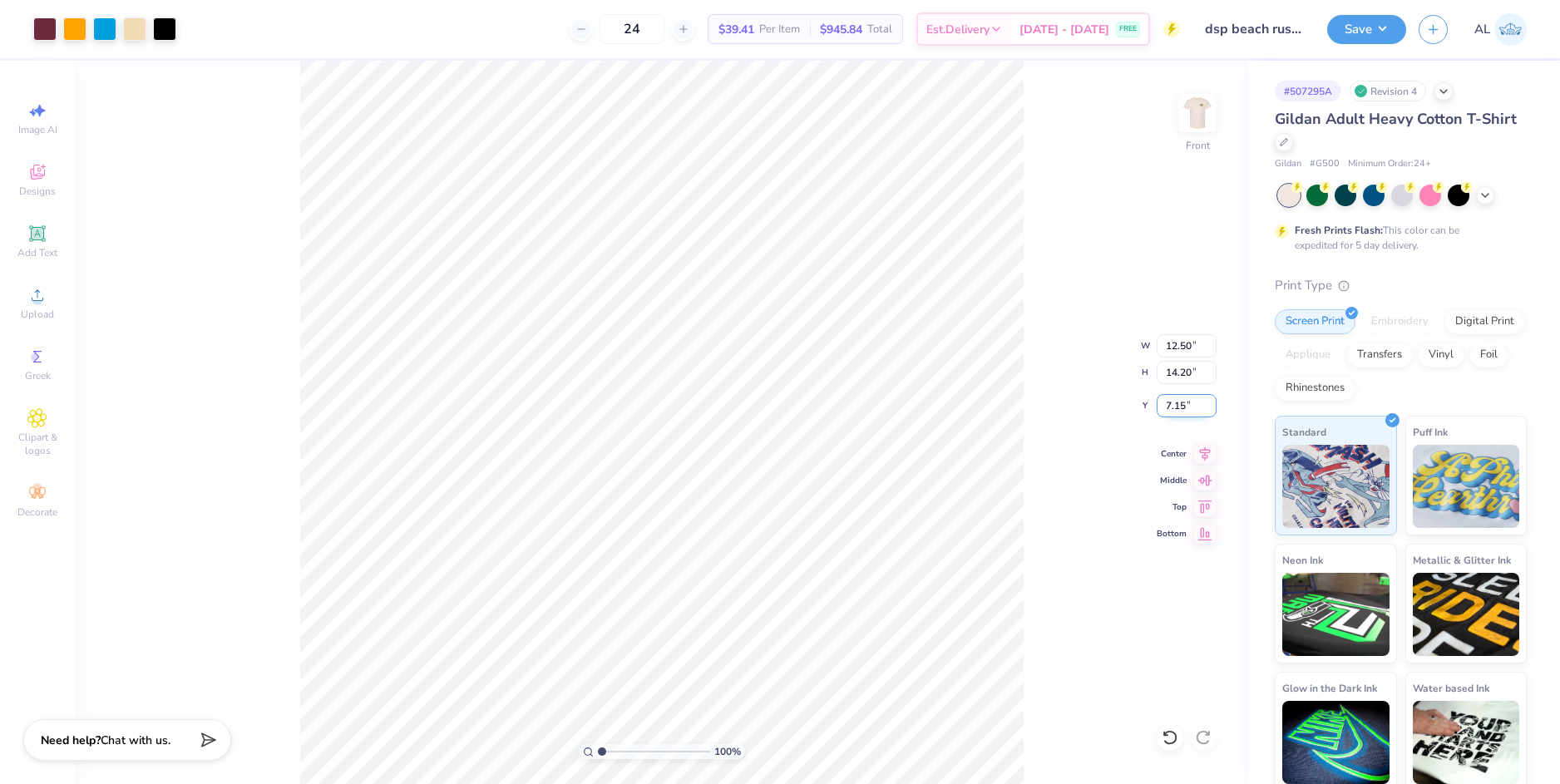
click at [1173, 405] on input "7.15" at bounding box center [1185, 405] width 60 height 23
click at [1178, 374] on input "14.20" at bounding box center [1185, 372] width 60 height 23
type input "3.00"
click at [1184, 116] on img at bounding box center [1197, 113] width 66 height 66
click at [1203, 115] on img at bounding box center [1197, 113] width 66 height 66
